Goal: Download file/media

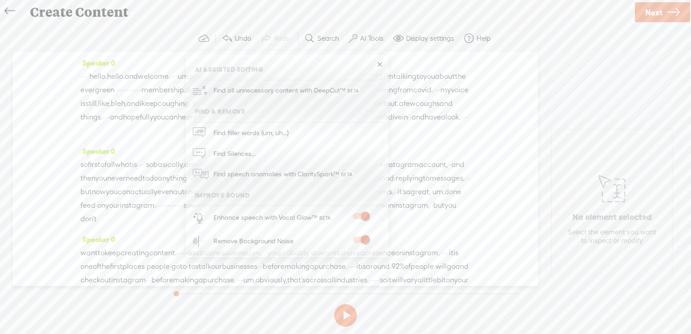
scroll to position [2840, 0]
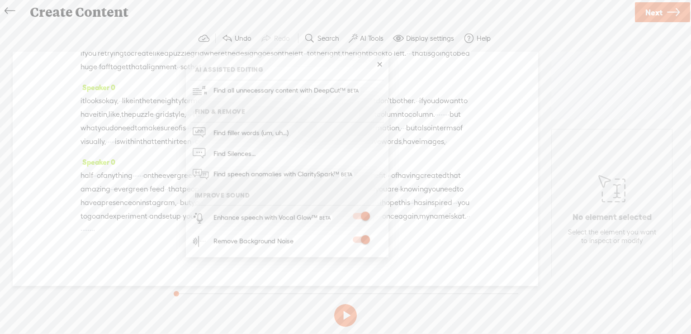
click at [658, 10] on span "Next" at bounding box center [654, 12] width 17 height 23
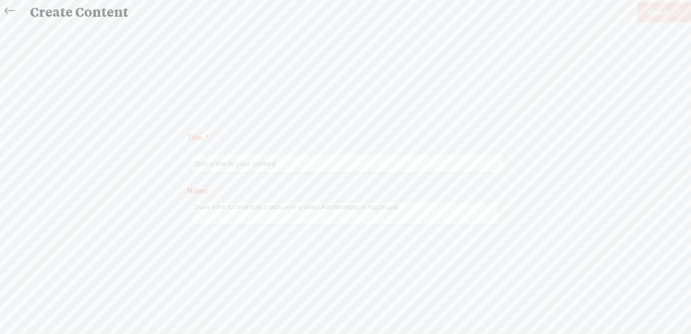
click at [291, 164] on input "text" at bounding box center [347, 164] width 310 height 18
type input "Evergreen feed for memberships"
click at [657, 15] on span "Finish" at bounding box center [658, 12] width 21 height 23
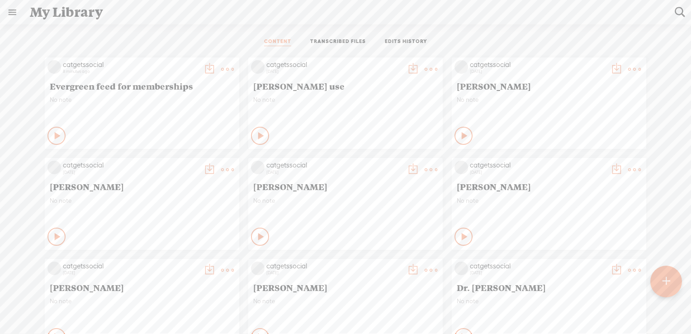
click at [221, 67] on t at bounding box center [227, 69] width 13 height 13
click at [187, 162] on link "Download as..." at bounding box center [178, 161] width 91 height 21
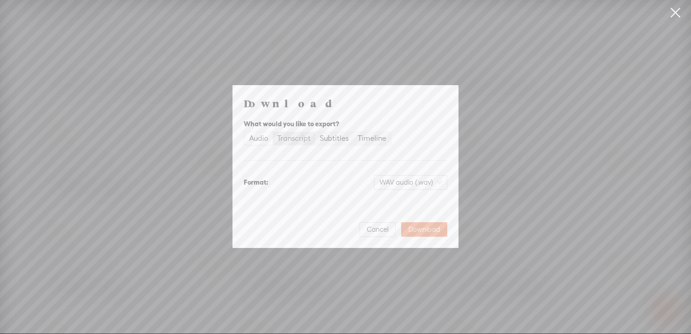
click at [301, 140] on div "Transcript" at bounding box center [293, 138] width 33 height 13
click at [273, 132] on input "Transcript" at bounding box center [273, 132] width 0 height 0
click at [429, 185] on span "Plain text (.txt)" at bounding box center [417, 183] width 52 height 14
click at [405, 229] on div "Microsoft Word (.docx)" at bounding box center [402, 227] width 75 height 9
click at [429, 230] on span "Download" at bounding box center [425, 229] width 32 height 9
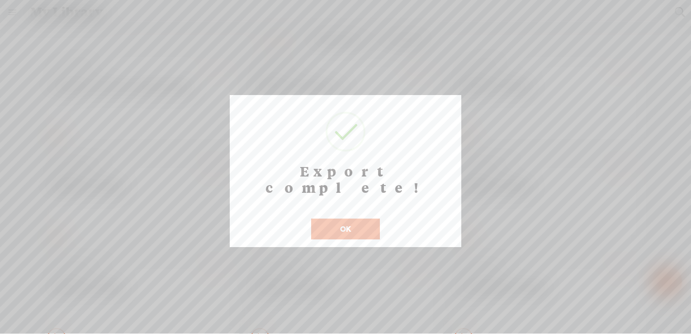
click at [339, 219] on button "OK" at bounding box center [345, 229] width 69 height 21
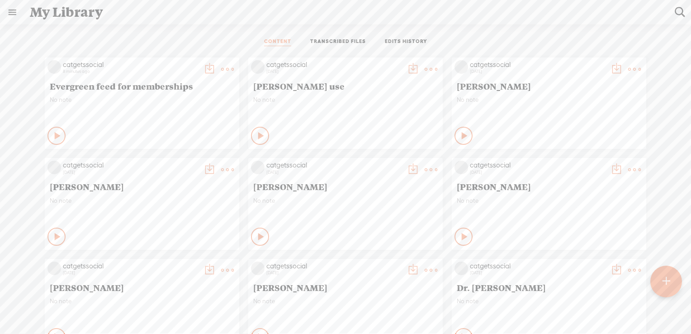
click at [221, 68] on t at bounding box center [227, 69] width 13 height 13
click at [192, 101] on link "Edit" at bounding box center [178, 99] width 91 height 21
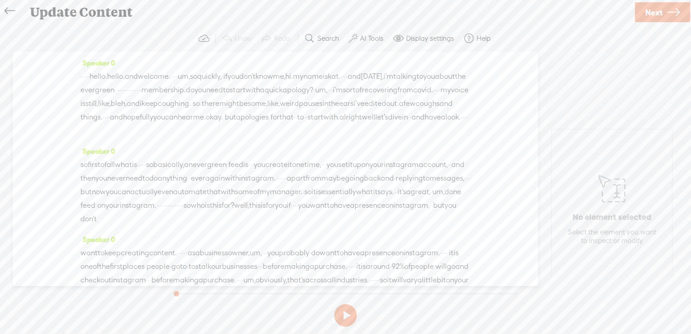
click at [377, 37] on label "AI Tools" at bounding box center [372, 38] width 24 height 9
click at [658, 13] on span "Next" at bounding box center [654, 12] width 17 height 23
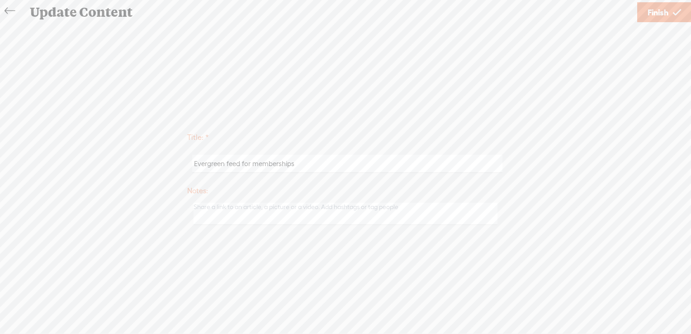
click at [662, 12] on span "Finish" at bounding box center [658, 12] width 21 height 23
